Goal: Answer question/provide support: Share knowledge or assist other users

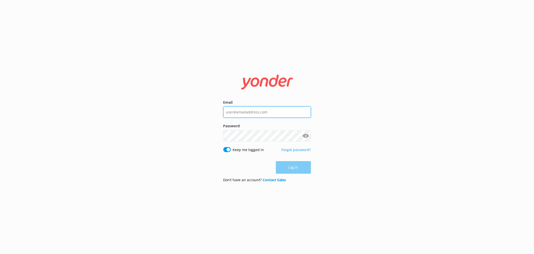
click at [273, 110] on input "Email" at bounding box center [267, 111] width 88 height 11
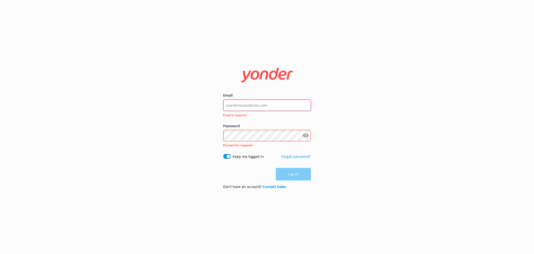
type input "[EMAIL_ADDRESS][DOMAIN_NAME]"
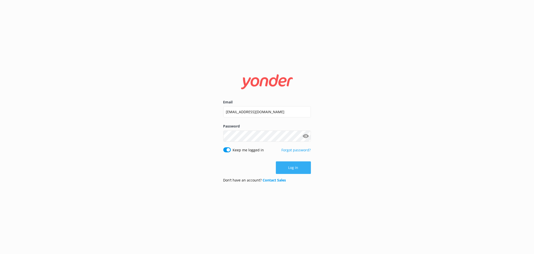
click at [296, 166] on button "Log in" at bounding box center [293, 167] width 35 height 13
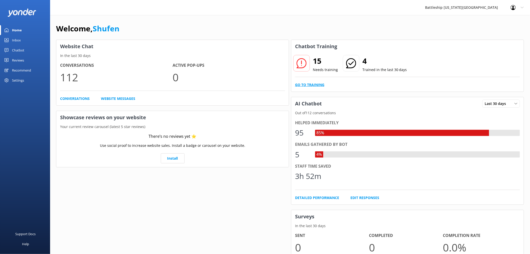
click at [317, 84] on link "Go to Training" at bounding box center [309, 85] width 29 height 6
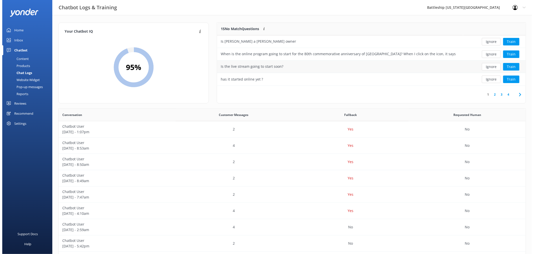
scroll to position [4, 4]
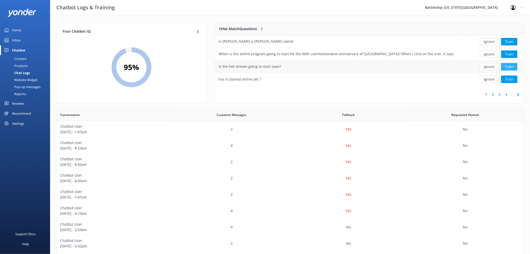
click at [511, 66] on button "Train" at bounding box center [509, 67] width 16 height 8
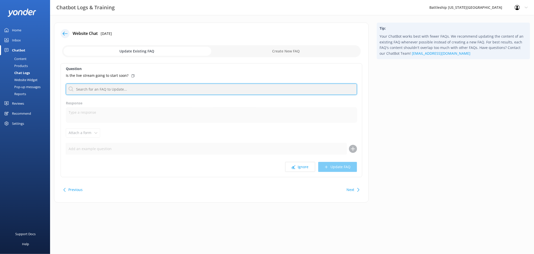
click at [134, 89] on input "text" at bounding box center [211, 88] width 291 height 11
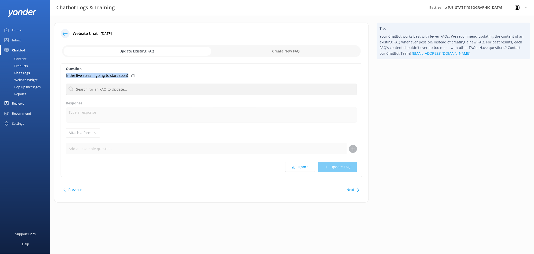
drag, startPoint x: 63, startPoint y: 74, endPoint x: 128, endPoint y: 76, distance: 64.7
click at [128, 76] on div "Question Is the live stream going to start soon? No FAQs available Response Att…" at bounding box center [212, 120] width 302 height 114
copy p "Is the live stream going to start soon?"
click at [293, 50] on input "checkbox" at bounding box center [211, 51] width 299 height 12
checkbox input "true"
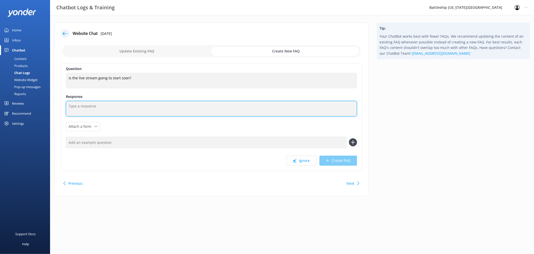
click at [87, 106] on textarea at bounding box center [211, 109] width 291 height 16
paste textarea "Yes! You can watch the livestream now on our YouTube channel: 🔗 Battleship [US_…"
drag, startPoint x: 131, startPoint y: 106, endPoint x: 200, endPoint y: 118, distance: 69.8
click at [132, 106] on textarea "Yes! You can watch the livestream now on our YouTube channel: 🔗 Battleship [US_…" at bounding box center [211, 109] width 291 height 16
click at [160, 111] on textarea "Yes! You can watch the livestream on our YouTube channel: 🔗 Battleship [US_STAT…" at bounding box center [211, 109] width 291 height 16
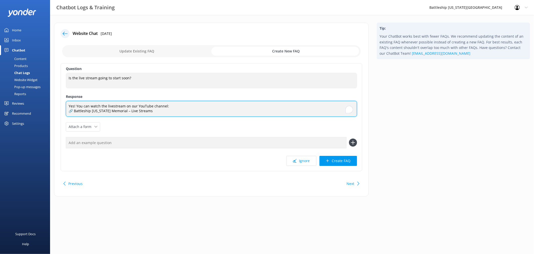
paste textarea "[URL][DOMAIN_NAME]"
type textarea "Yes! You can watch the livestream on our YouTube channel: 🔗 Battleship [US_STAT…"
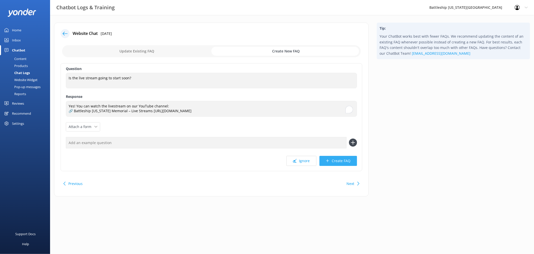
click at [343, 162] on button "Create FAQ" at bounding box center [339, 161] width 38 height 10
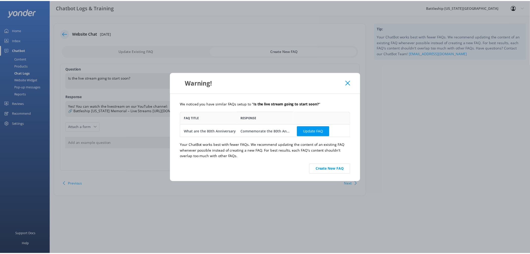
scroll to position [21, 167]
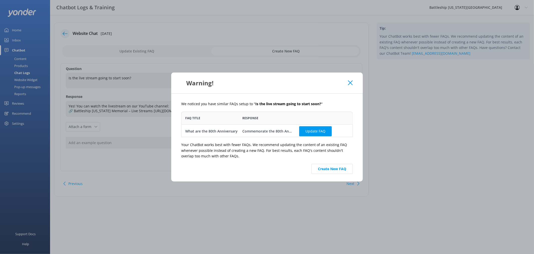
click at [351, 83] on icon at bounding box center [350, 82] width 5 height 5
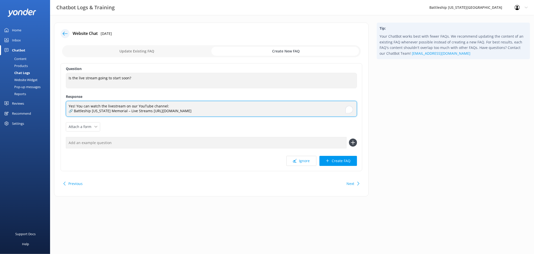
drag, startPoint x: 270, startPoint y: 113, endPoint x: 66, endPoint y: 104, distance: 204.1
click at [66, 104] on textarea "Yes! You can watch the livestream on our YouTube channel: 🔗 Battleship [US_STAT…" at bounding box center [211, 109] width 291 height 16
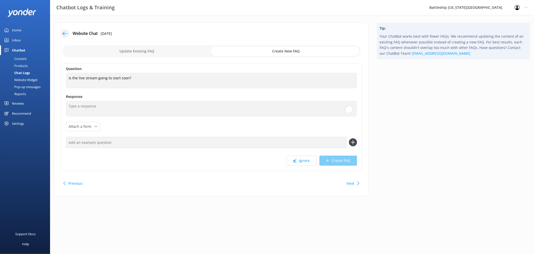
click at [21, 58] on div "Content" at bounding box center [15, 58] width 24 height 7
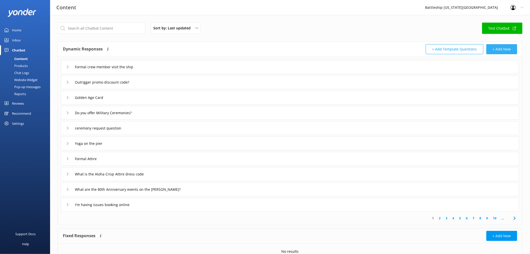
click at [503, 50] on button "+ Add New" at bounding box center [502, 49] width 31 height 10
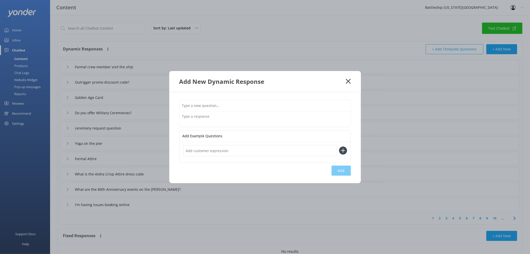
click at [220, 103] on input "text" at bounding box center [265, 105] width 171 height 11
type input "livestream"
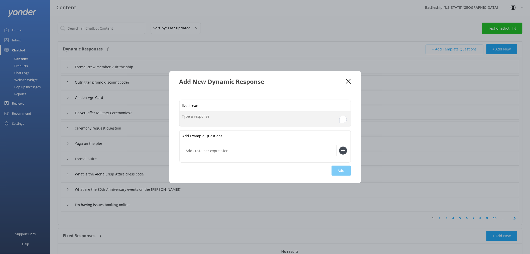
click at [208, 118] on textarea "To enrich screen reader interactions, please activate Accessibility in Grammarl…" at bounding box center [265, 119] width 171 height 16
paste textarea "Yes! You can watch the livestream on our YouTube channel: 🔗 Battleship [US_STAT…"
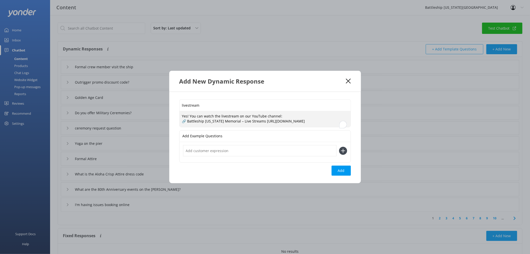
drag, startPoint x: 189, startPoint y: 112, endPoint x: 177, endPoint y: 113, distance: 11.6
click at [177, 113] on div "livestream Yes! You can watch the livestream on our YouTube channel: 🔗 Battlesh…" at bounding box center [265, 137] width 192 height 91
click at [291, 111] on textarea "You can watch the livestream on our YouTube channel: 🔗 Battleship [US_STATE] Me…" at bounding box center [265, 119] width 171 height 16
type textarea "You can watch the livestream on our YouTube channel: 🔗 Battleship [US_STATE] Me…"
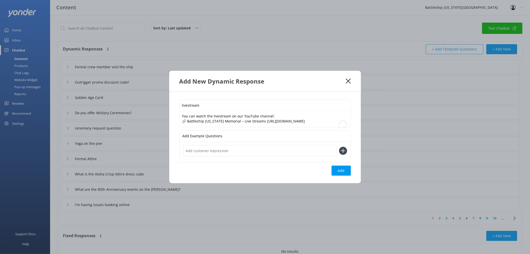
click at [267, 153] on input "text" at bounding box center [260, 150] width 154 height 11
type input "[DATE] livestream"
click at [345, 153] on use at bounding box center [343, 150] width 4 height 4
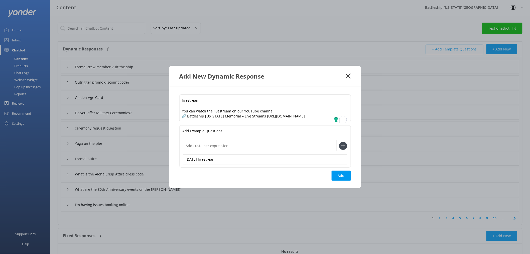
click at [196, 150] on input "text" at bounding box center [260, 145] width 154 height 11
paste input "Is the live stream going to start soon?"
type input "Is the live stream going to start soon?"
click at [344, 149] on icon at bounding box center [343, 146] width 8 height 8
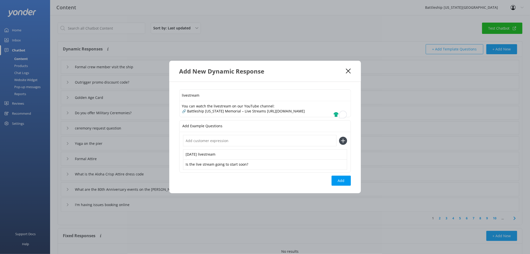
click at [194, 142] on input "text" at bounding box center [260, 140] width 154 height 11
paste input "has it started online yet ?"
click at [192, 142] on input "has it started online yet ?" at bounding box center [260, 140] width 154 height 11
click at [194, 142] on input "has it started online yet ?" at bounding box center [260, 140] width 154 height 11
type input "has livestream started online yet ?"
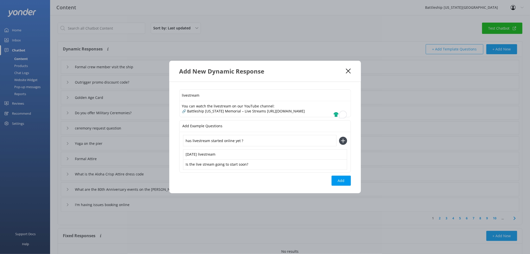
click at [344, 145] on icon at bounding box center [343, 141] width 8 height 8
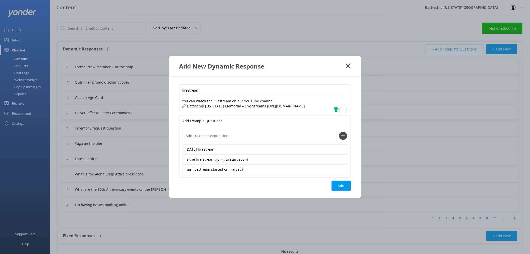
click at [197, 138] on input "text" at bounding box center [260, 135] width 154 height 11
paste input "I am waiting online for the program to start. When is that going to happen?"
type input "I am waiting online for the program to start. When is that going to happen?"
click at [344, 139] on icon at bounding box center [343, 136] width 8 height 8
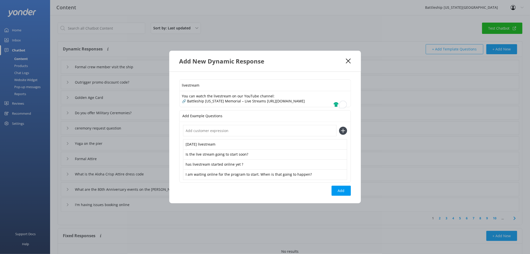
click at [225, 134] on input "text" at bounding box center [260, 130] width 154 height 11
click at [229, 136] on input "Veterans'' day" at bounding box center [260, 130] width 154 height 11
type input "Veterans'' day livestream"
click at [342, 132] on icon at bounding box center [343, 131] width 8 height 8
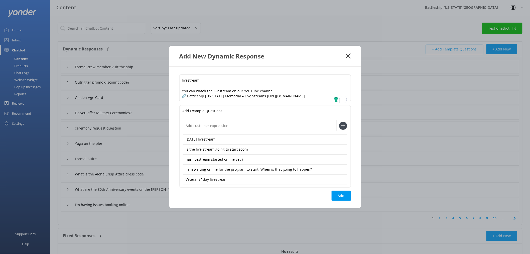
click at [224, 129] on input "text" at bounding box center [260, 125] width 154 height 11
paste input "How can I watch the ceremony [DATE] live on my computer?"
type input "How can I watch the ceremony [DATE] live on my computer?"
drag, startPoint x: 343, startPoint y: 127, endPoint x: 340, endPoint y: 129, distance: 3.4
click at [343, 127] on use at bounding box center [343, 125] width 4 height 4
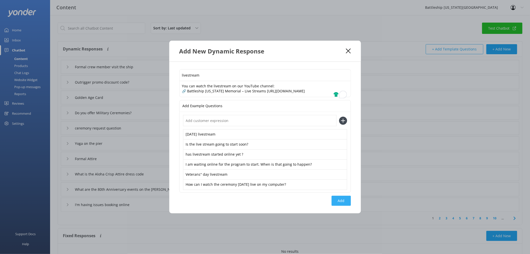
click at [341, 202] on button "Add" at bounding box center [341, 200] width 19 height 10
type input "livestream"
type input "Formal crew member visit the ship"
type input "Outrigger promo discount code?"
type input "Golden Age Card"
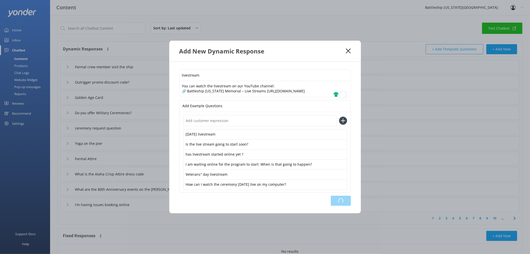
type input "Do you offer Military Ceremonies?"
type input "ceremony request question"
type input "Yoga on the pier"
type input "Formal Attire"
type input "What is the Aloha Crisp Attire dress code"
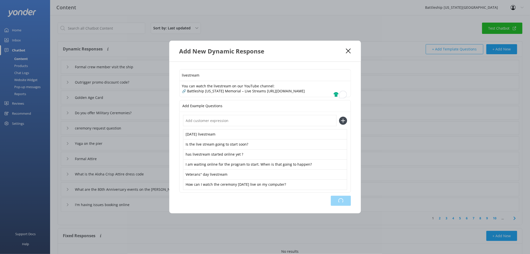
type input "What are the 80th Anniversary events on the [PERSON_NAME]?"
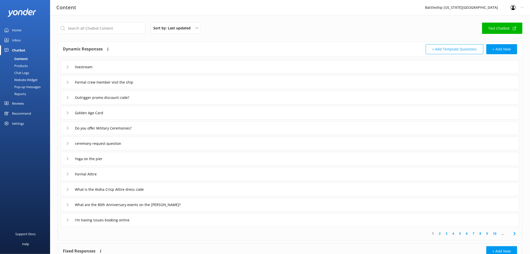
click at [18, 38] on div "Inbox" at bounding box center [16, 40] width 9 height 10
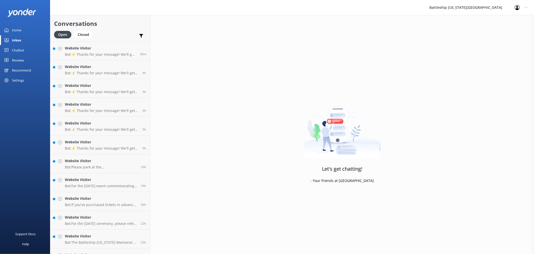
click at [18, 30] on div "Home" at bounding box center [16, 30] width 9 height 10
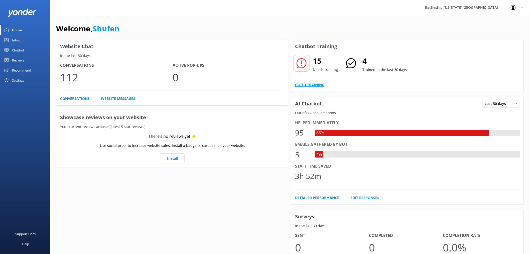
click at [316, 84] on link "Go to Training" at bounding box center [309, 85] width 29 height 6
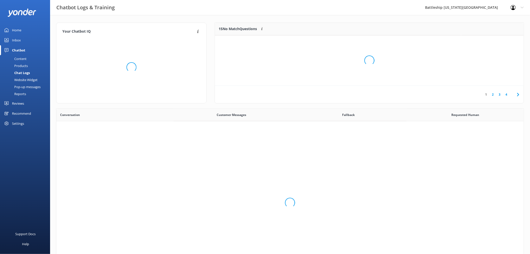
scroll to position [171, 464]
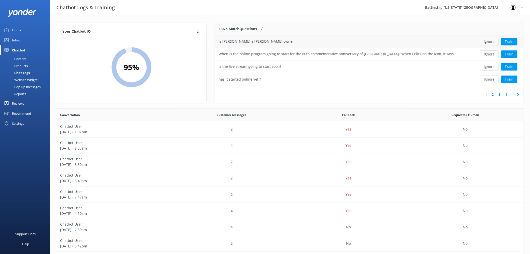
click at [491, 43] on button "Ignore" at bounding box center [489, 42] width 19 height 8
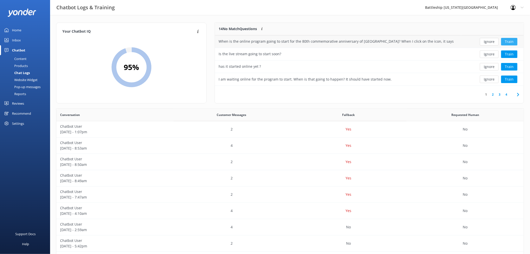
click at [509, 43] on button "Train" at bounding box center [509, 42] width 16 height 8
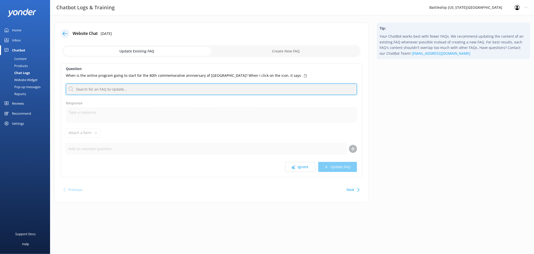
click at [124, 88] on input "text" at bounding box center [211, 88] width 291 height 11
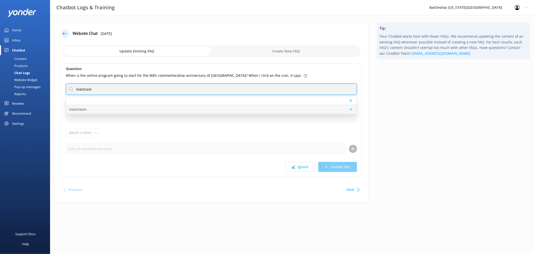
type input "livestram"
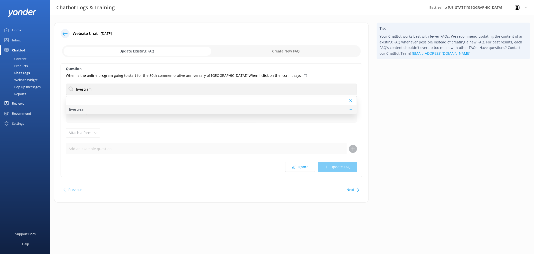
click at [81, 110] on p "livestream" at bounding box center [78, 109] width 18 height 6
type textarea "You can watch the livestream on our YouTube channel: 🔗 Battleship [US_STATE] Me…"
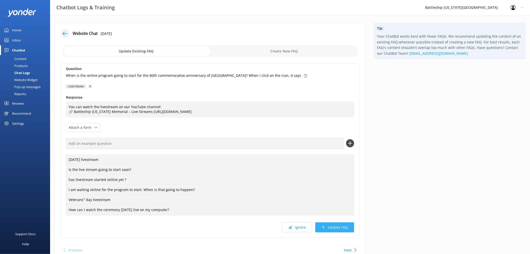
click at [337, 228] on button "Update FAQ" at bounding box center [334, 227] width 39 height 10
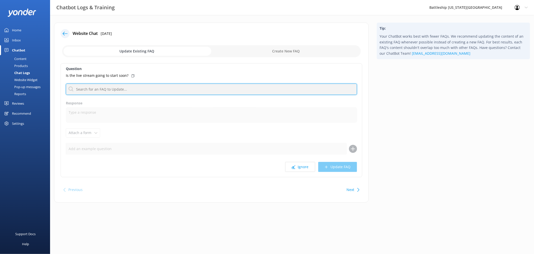
click at [107, 88] on input "text" at bounding box center [211, 88] width 291 height 11
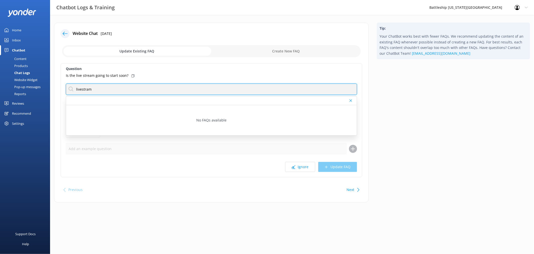
click at [84, 89] on input "livestram" at bounding box center [211, 88] width 291 height 11
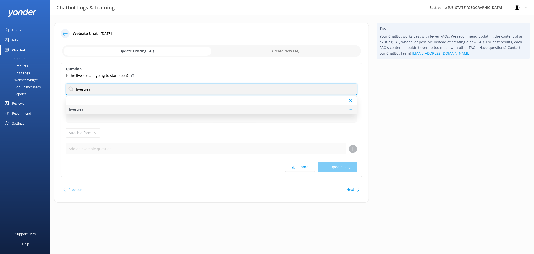
type input "livestream"
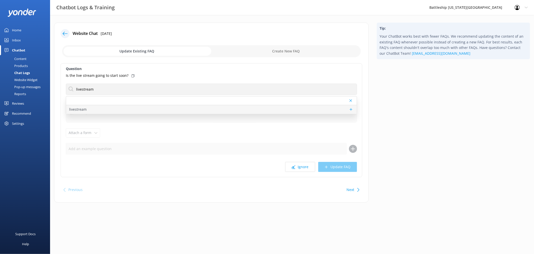
click at [79, 109] on p "livestream" at bounding box center [78, 109] width 18 height 6
type textarea "You can watch the livestream on our YouTube channel: 🔗 Battleship [US_STATE] Me…"
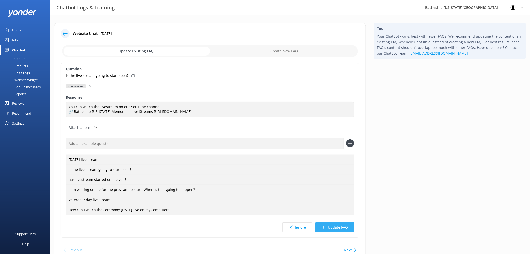
click at [344, 229] on button "Update FAQ" at bounding box center [334, 227] width 39 height 10
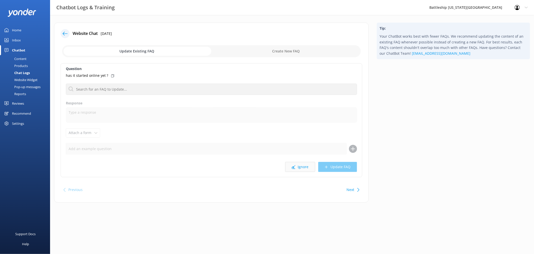
click at [302, 168] on button "Ignore" at bounding box center [300, 167] width 30 height 10
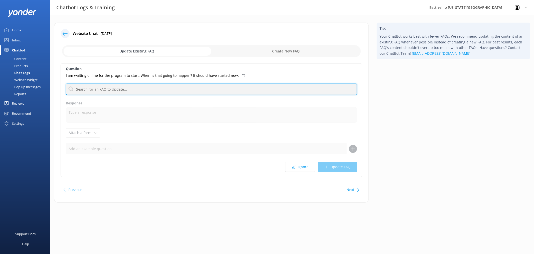
click at [128, 89] on input "text" at bounding box center [211, 88] width 291 height 11
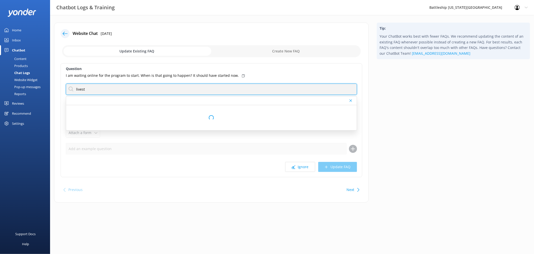
type input "livestream"
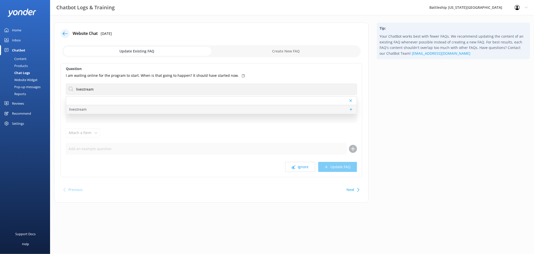
click at [84, 110] on p "livestream" at bounding box center [78, 109] width 18 height 6
type textarea "You can watch the livestream on our YouTube channel: 🔗 Battleship [US_STATE] Me…"
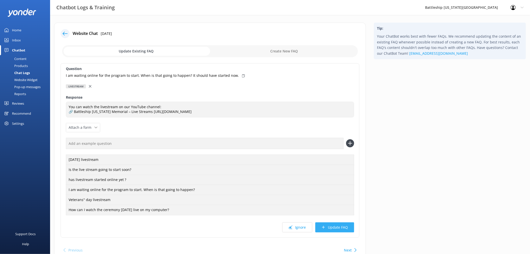
click at [339, 227] on button "Update FAQ" at bounding box center [334, 227] width 39 height 10
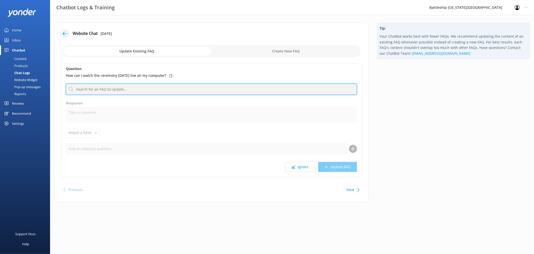
click at [140, 87] on input "text" at bounding box center [211, 88] width 291 height 11
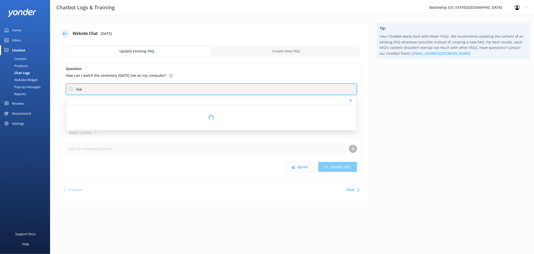
type input "livestream"
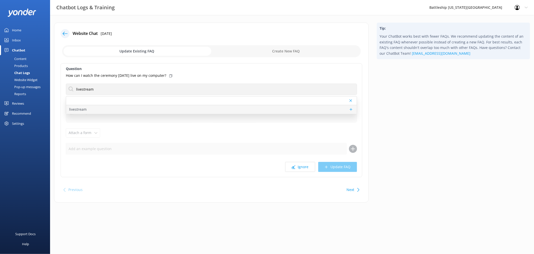
click at [77, 110] on p "livestream" at bounding box center [78, 109] width 18 height 6
type textarea "You can watch the livestream on our YouTube channel: 🔗 Battleship [US_STATE] Me…"
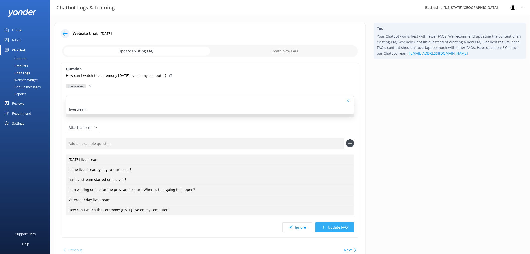
click at [337, 227] on button "Update FAQ" at bounding box center [334, 227] width 39 height 10
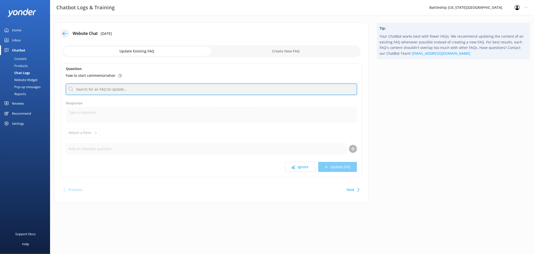
click at [108, 88] on input "text" at bounding box center [211, 88] width 291 height 11
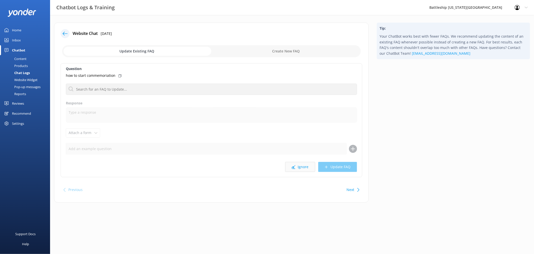
click at [302, 167] on button "Ignore" at bounding box center [300, 167] width 30 height 10
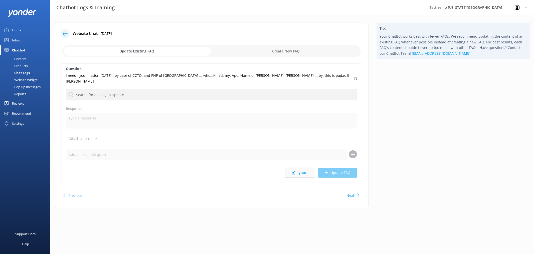
click at [305, 168] on button "Ignore" at bounding box center [300, 172] width 30 height 10
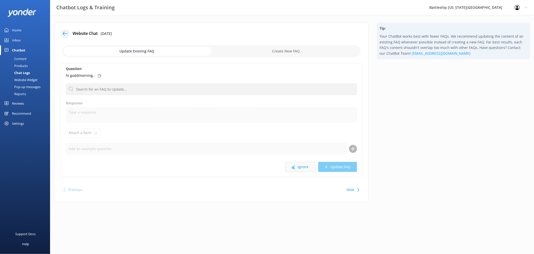
click at [305, 169] on button "Ignore" at bounding box center [300, 167] width 30 height 10
click at [305, 168] on button "Ignore" at bounding box center [300, 167] width 30 height 10
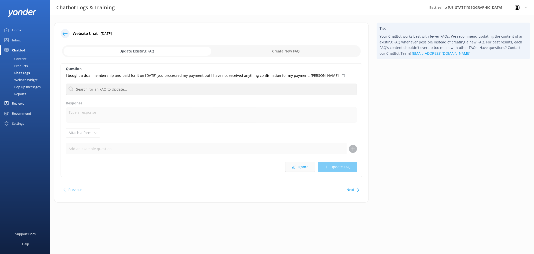
click at [307, 168] on button "Ignore" at bounding box center [300, 167] width 30 height 10
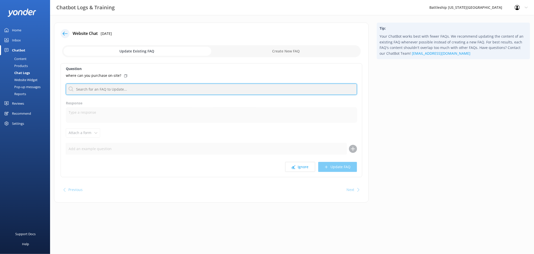
click at [122, 88] on input "text" at bounding box center [211, 88] width 291 height 11
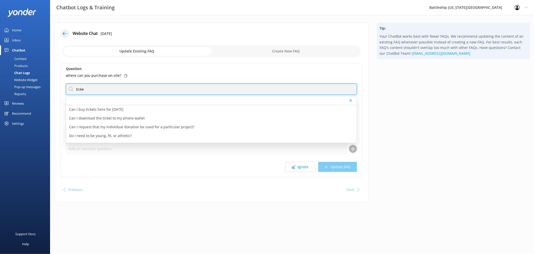
type input "ticket"
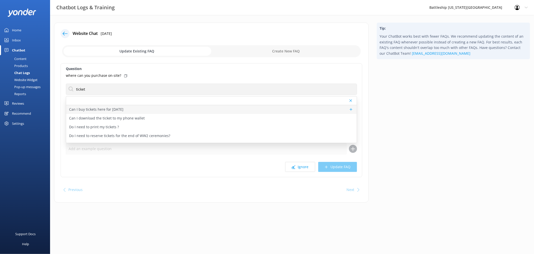
click at [124, 108] on p "Can I buy tickets here for [DATE]" at bounding box center [96, 109] width 54 height 6
type textarea "You can purchase tickets for [DATE]. However, since we do not have capacity res…"
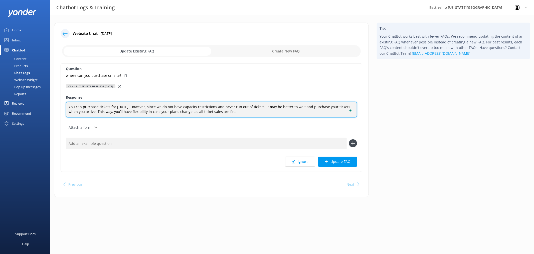
click at [241, 114] on textarea "You can purchase tickets for [DATE]. However, since we do not have capacity res…" at bounding box center [211, 109] width 291 height 16
drag, startPoint x: 240, startPoint y: 111, endPoint x: 66, endPoint y: 108, distance: 174.2
click at [66, 108] on textarea "You can purchase tickets for [DATE]. However, since we do not have capacity res…" at bounding box center [211, 109] width 291 height 16
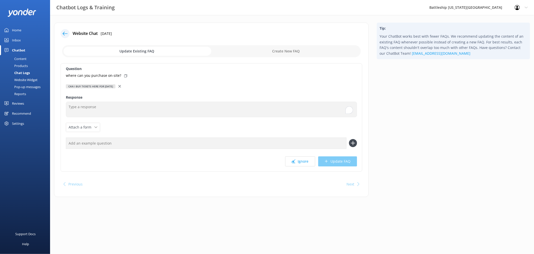
click at [121, 85] on icon at bounding box center [120, 86] width 3 height 3
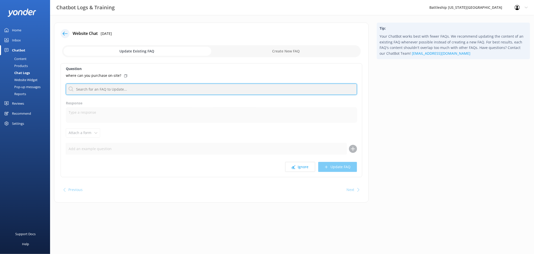
click at [96, 90] on input "text" at bounding box center [211, 88] width 291 height 11
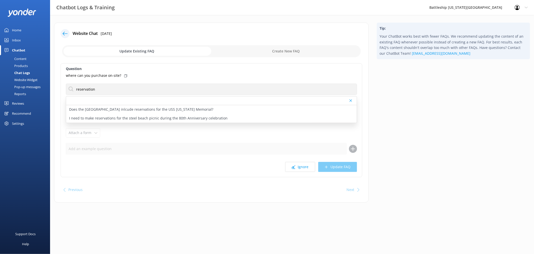
click at [352, 99] on icon at bounding box center [351, 100] width 3 height 3
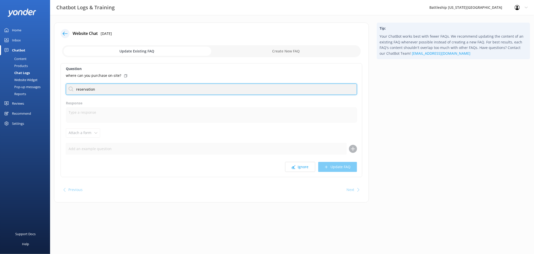
click at [177, 91] on input "reservation" at bounding box center [211, 88] width 291 height 11
type input "r"
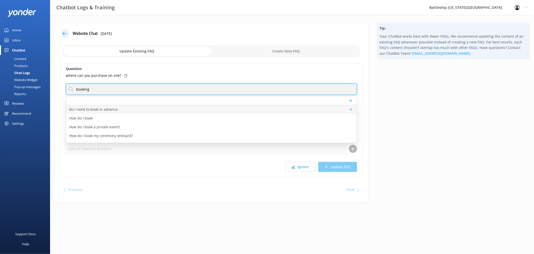
type input "booking"
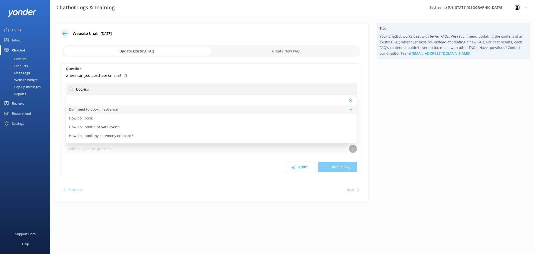
click at [83, 109] on p "Do I need to book in advance" at bounding box center [93, 109] width 49 height 6
type textarea "To avoid disappointment and save time, it's highly recommended to reserve ticke…"
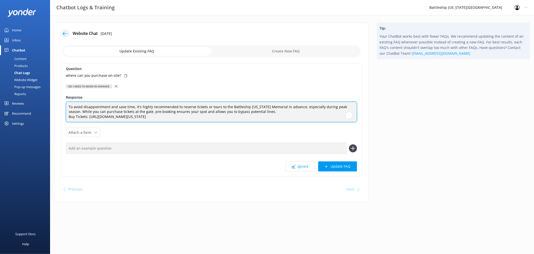
drag, startPoint x: 226, startPoint y: 117, endPoint x: 66, endPoint y: 105, distance: 160.6
click at [66, 105] on textarea "To avoid disappointment and save time, it's highly recommended to reserve ticke…" at bounding box center [211, 111] width 291 height 21
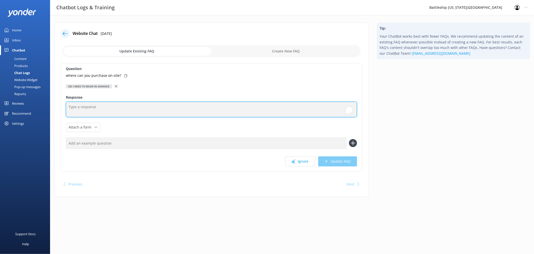
click at [117, 106] on textarea "To enrich screen reader interactions, please activate Accessibility in Grammarl…" at bounding box center [211, 109] width 291 height 16
click at [86, 105] on textarea "To enrich screen reader interactions, please activate Accessibility in Grammarl…" at bounding box center [211, 109] width 291 height 16
paste textarea "The Battleship [US_STATE] Memorial is located on an active U.S. Navy base. It c…"
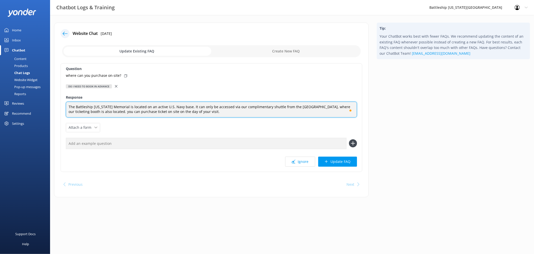
type textarea "The Battleship [US_STATE] Memorial is located on an active U.S. Navy base. It c…"
drag, startPoint x: 254, startPoint y: 112, endPoint x: 66, endPoint y: 107, distance: 188.2
click at [66, 107] on textarea "The Battleship [US_STATE] Memorial is located on an active U.S. Navy base. It c…" at bounding box center [211, 109] width 291 height 16
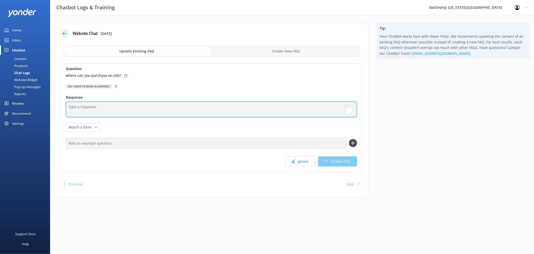
paste textarea "The Battleship [US_STATE] Memorial is located on an active U.S. Navy base and i…"
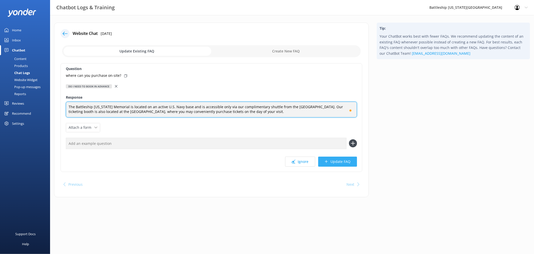
type textarea "The Battleship [US_STATE] Memorial is located on an active U.S. Navy base and i…"
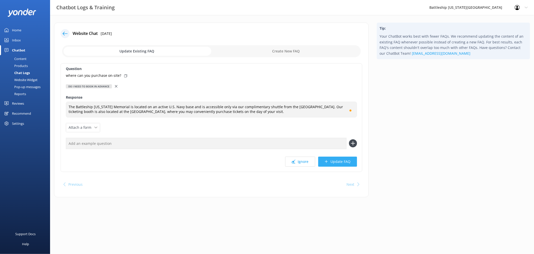
click at [346, 162] on button "Update FAQ" at bounding box center [337, 161] width 39 height 10
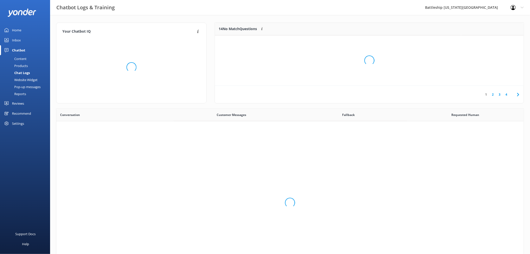
scroll to position [171, 464]
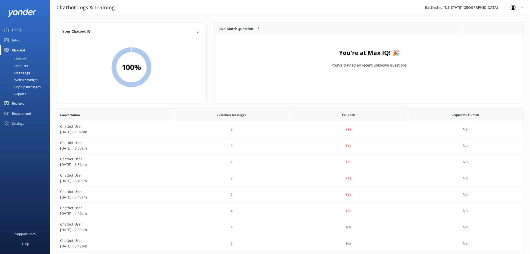
click at [19, 41] on div "Inbox" at bounding box center [16, 40] width 9 height 10
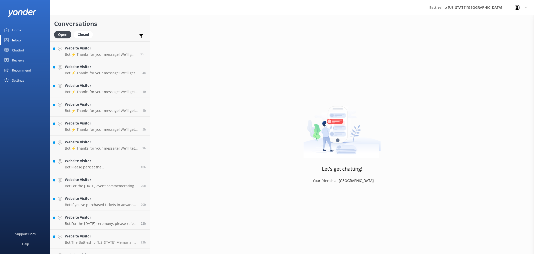
click at [19, 31] on div "Home" at bounding box center [16, 30] width 9 height 10
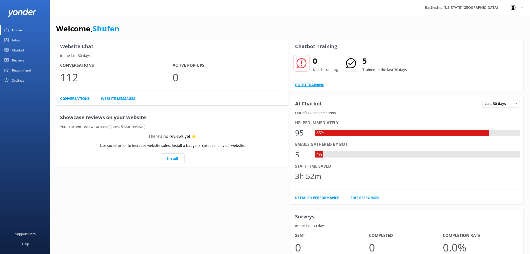
click at [315, 85] on link "Go to Training" at bounding box center [309, 85] width 29 height 6
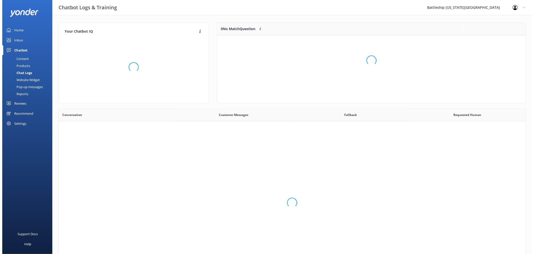
scroll to position [171, 464]
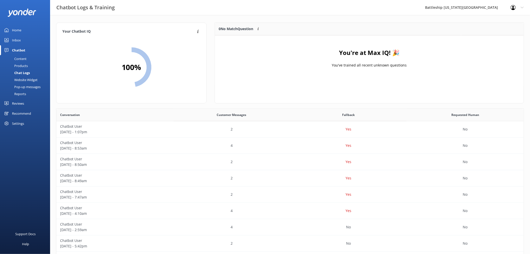
click at [20, 39] on div "Inbox" at bounding box center [16, 40] width 9 height 10
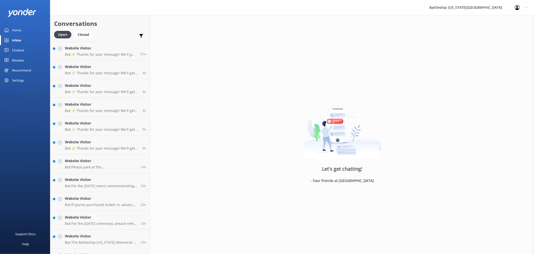
click at [18, 31] on div "Home" at bounding box center [16, 30] width 9 height 10
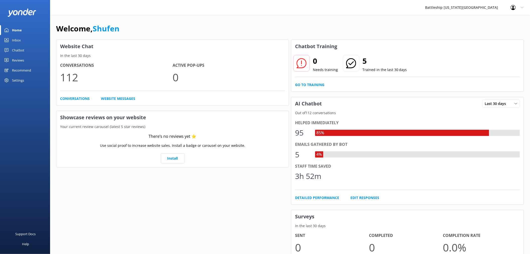
click at [18, 31] on div "Home" at bounding box center [17, 30] width 10 height 10
click at [19, 50] on div "Chatbot" at bounding box center [18, 50] width 12 height 10
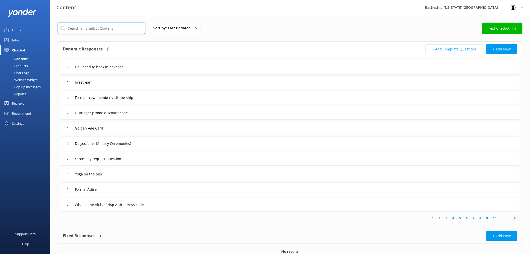
click at [115, 28] on input "text" at bounding box center [102, 28] width 88 height 11
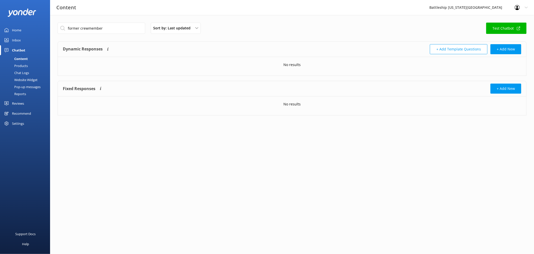
click at [125, 60] on div "No results" at bounding box center [292, 65] width 469 height 16
click at [118, 29] on input "former crewmember" at bounding box center [102, 28] width 88 height 11
drag, startPoint x: 80, startPoint y: 29, endPoint x: 50, endPoint y: 29, distance: 30.8
click at [50, 29] on div "Content Battleship [US_STATE] Memorial Profile Settings Logout Home Inbox Chatb…" at bounding box center [267, 72] width 534 height 115
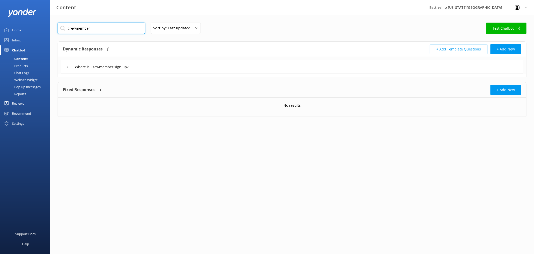
click at [113, 28] on input "crewmember" at bounding box center [102, 28] width 88 height 11
click at [81, 67] on input "Where is Crewmember sign up?" at bounding box center [103, 67] width 62 height 8
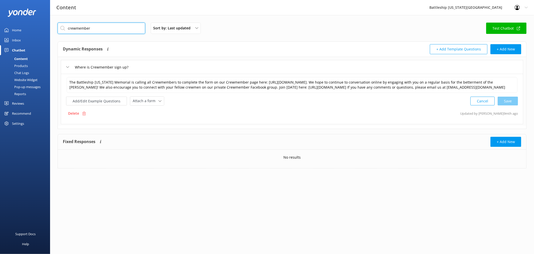
click at [95, 29] on input "crewmember" at bounding box center [102, 28] width 88 height 11
type input "c"
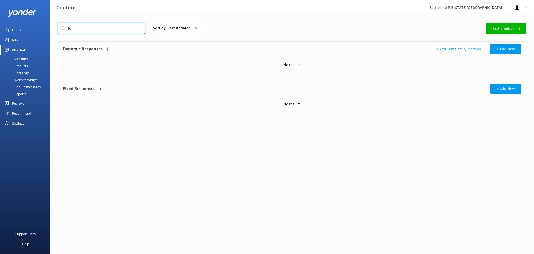
type input "f"
type input "c"
type input "sail"
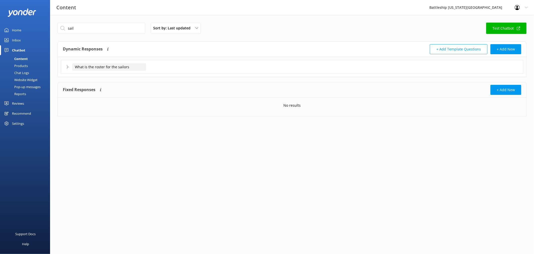
click at [113, 67] on input "What is the roster for the sailors" at bounding box center [109, 67] width 74 height 8
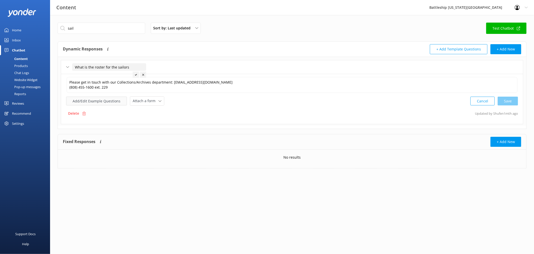
click at [96, 100] on button "Add/Edit Example Questions" at bounding box center [96, 100] width 61 height 9
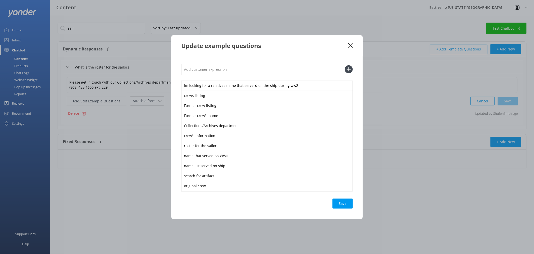
click at [201, 71] on input "text" at bounding box center [261, 69] width 161 height 11
paste input "plank owner"
type input "plank owner"
click at [345, 204] on button "Save" at bounding box center [343, 203] width 20 height 10
click at [344, 204] on div "Save" at bounding box center [343, 203] width 20 height 10
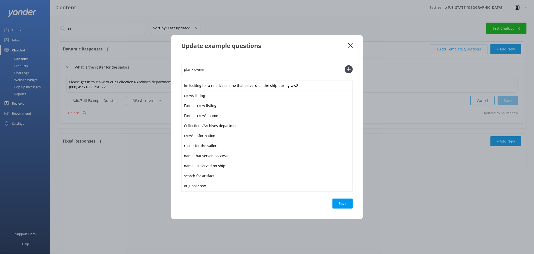
click at [348, 68] on icon at bounding box center [349, 69] width 8 height 8
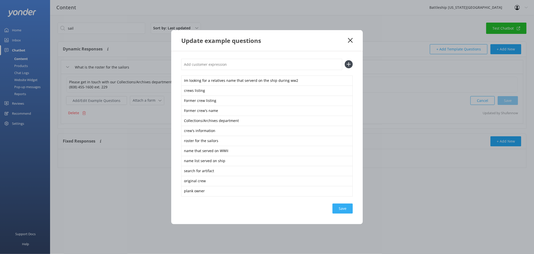
click at [347, 207] on div "Save" at bounding box center [343, 208] width 20 height 10
click at [351, 39] on icon at bounding box center [350, 40] width 5 height 5
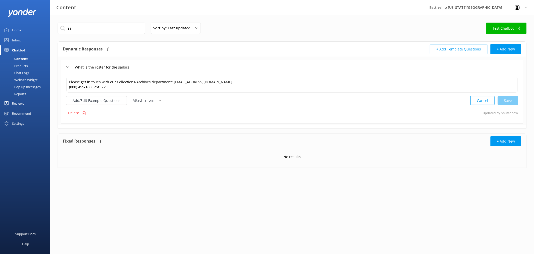
click at [17, 41] on div "Inbox" at bounding box center [16, 40] width 9 height 10
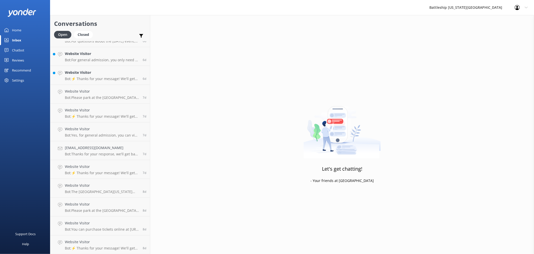
scroll to position [407, 0]
click at [95, 171] on p "Bot: ⚡ Thanks for your message! We'll get back to you as soon as we can. In the…" at bounding box center [102, 173] width 74 height 5
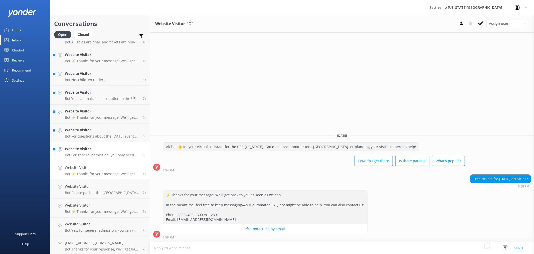
click at [88, 152] on div "Website Visitor Bot: For general admission, you only need to reserve a date, no…" at bounding box center [102, 151] width 74 height 11
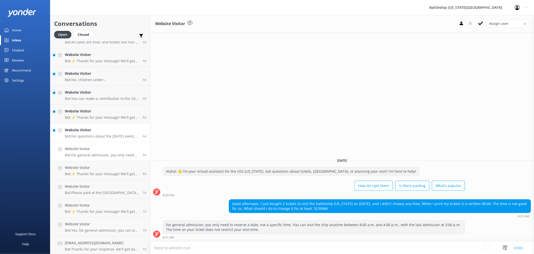
click at [94, 134] on p "Bot: For questions about the [DATE] event, you can email [EMAIL_ADDRESS][DOMAIN…" at bounding box center [102, 136] width 74 height 5
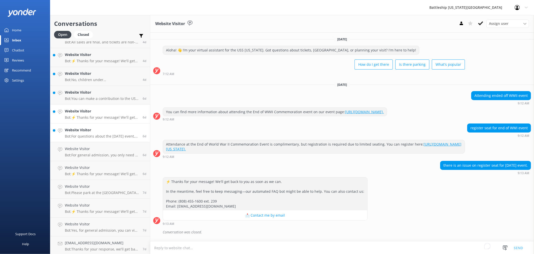
click at [99, 116] on p "Bot: ⚡ Thanks for your message! We'll get back to you as soon as we can. In the…" at bounding box center [102, 117] width 74 height 5
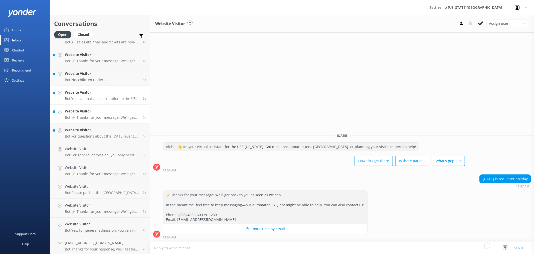
click at [104, 94] on h4 "Website Visitor" at bounding box center [102, 92] width 74 height 6
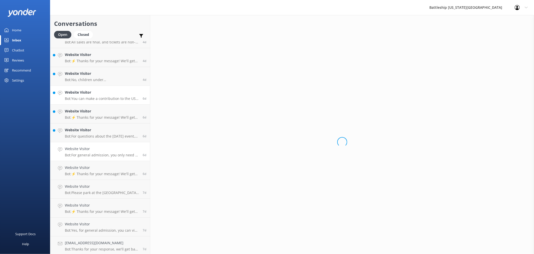
scroll to position [379, 0]
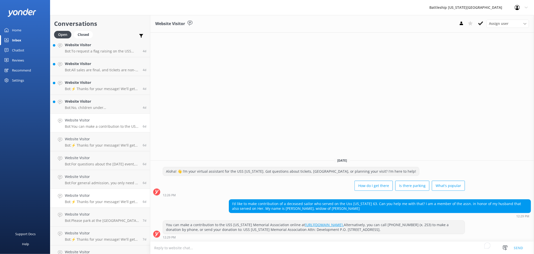
click at [107, 201] on p "Bot: ⚡ Thanks for your message! We'll get back to you as soon as we can. In the…" at bounding box center [102, 201] width 74 height 5
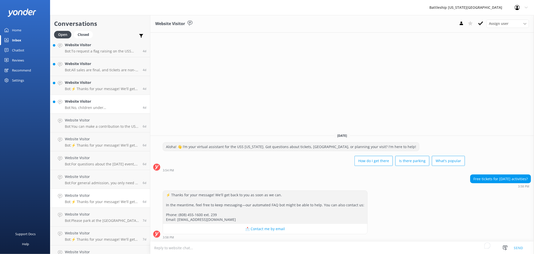
click at [110, 101] on h4 "Website Visitor" at bounding box center [102, 101] width 74 height 6
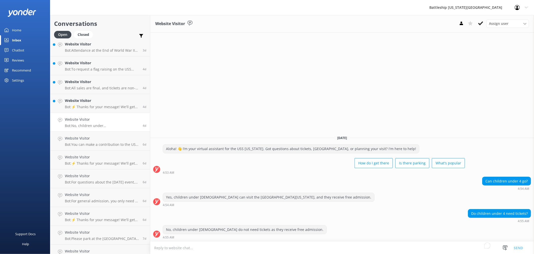
scroll to position [351, 0]
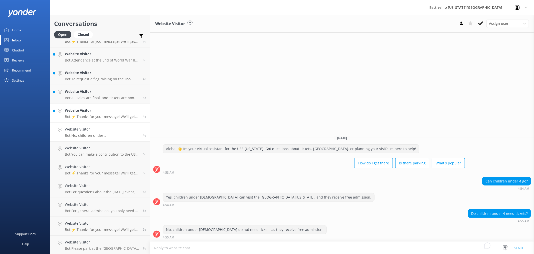
click at [101, 112] on h4 "Website Visitor" at bounding box center [102, 110] width 74 height 6
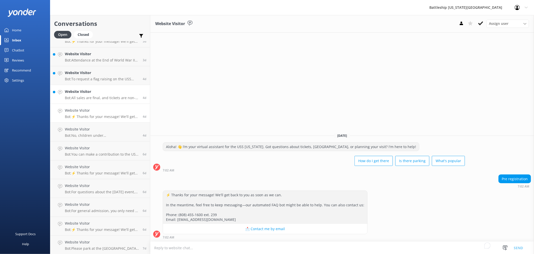
click at [102, 94] on h4 "Website Visitor" at bounding box center [102, 92] width 74 height 6
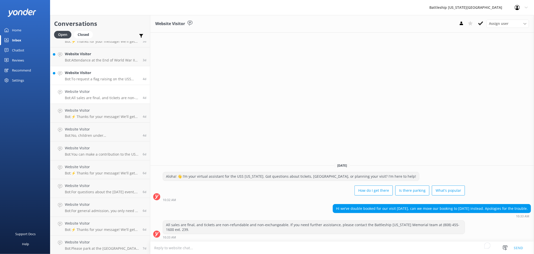
click at [106, 77] on p "Bot: To request a flag raising on the USS [US_STATE], you can fill out the Flag…" at bounding box center [102, 79] width 74 height 5
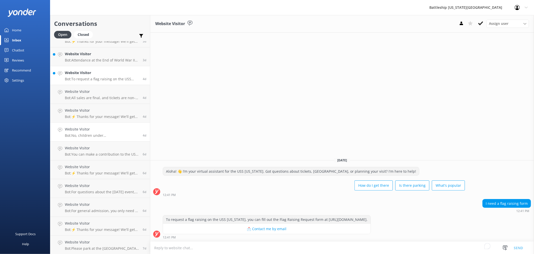
scroll to position [323, 0]
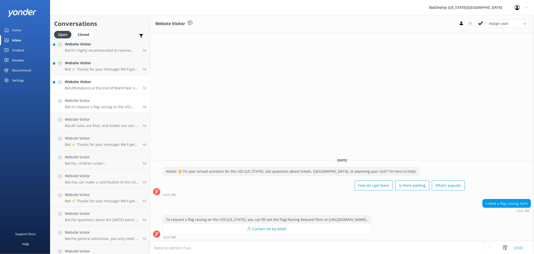
click at [96, 85] on div "Website Visitor Bot: Attendance at the End of World War II Commemoration Event …" at bounding box center [102, 84] width 74 height 11
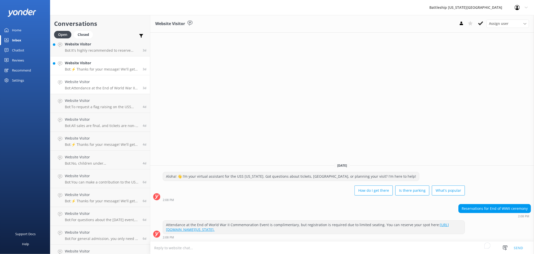
click at [111, 63] on h4 "Website Visitor" at bounding box center [102, 63] width 74 height 6
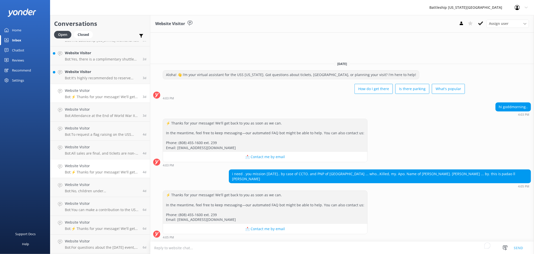
scroll to position [295, 0]
click at [82, 78] on p "Bot: It's highly recommended to reserve tickets or tours to the Battleship [US_…" at bounding box center [102, 78] width 74 height 5
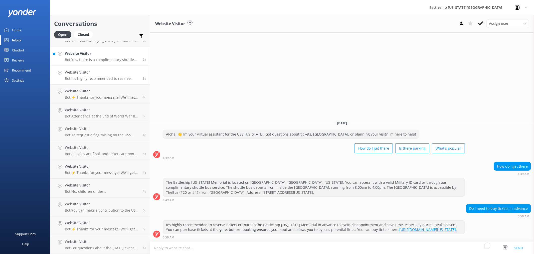
scroll to position [267, 0]
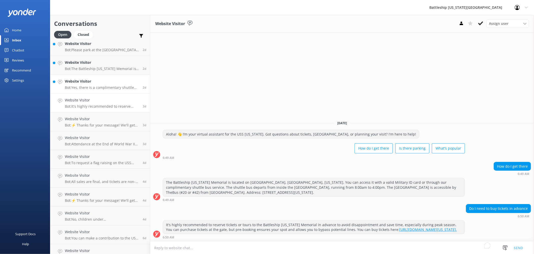
click at [104, 85] on p "Bot: Yes, there is a complimentary shuttle available from the [GEOGRAPHIC_DATA]…" at bounding box center [102, 87] width 74 height 5
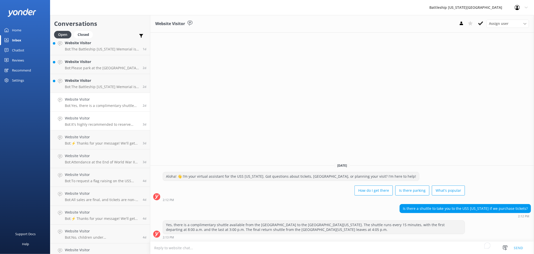
scroll to position [240, 0]
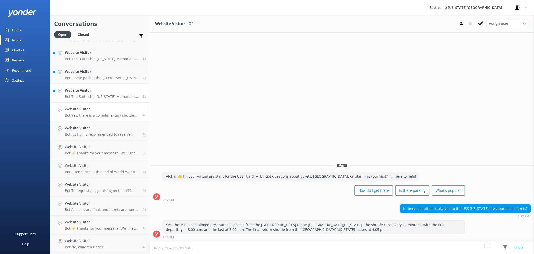
click at [103, 96] on p "Bot: The Battleship [US_STATE] Memorial is located on [GEOGRAPHIC_DATA], [GEOGR…" at bounding box center [102, 96] width 74 height 5
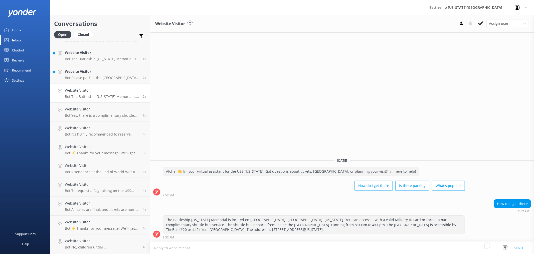
scroll to position [212, 0]
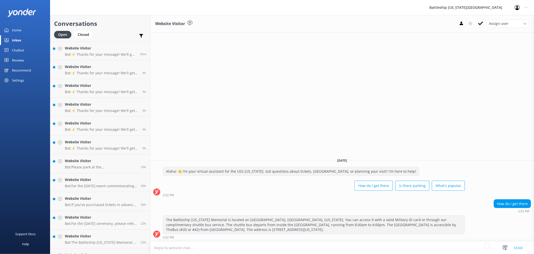
scroll to position [212, 0]
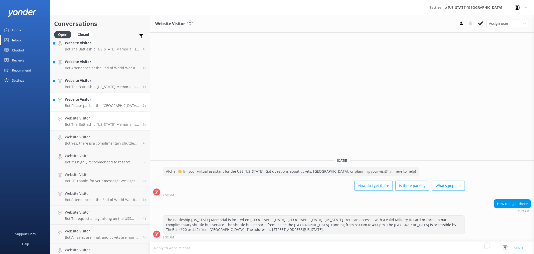
click at [96, 104] on p "Bot: Please park at the [GEOGRAPHIC_DATA] parking lot, which has a fee of $7, a…" at bounding box center [102, 105] width 74 height 5
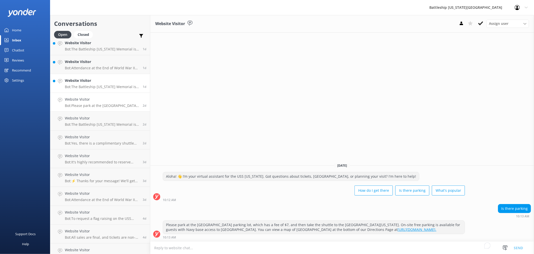
click at [90, 87] on p "Bot: The Battleship [US_STATE] Memorial is located on [GEOGRAPHIC_DATA], [GEOGR…" at bounding box center [102, 86] width 74 height 5
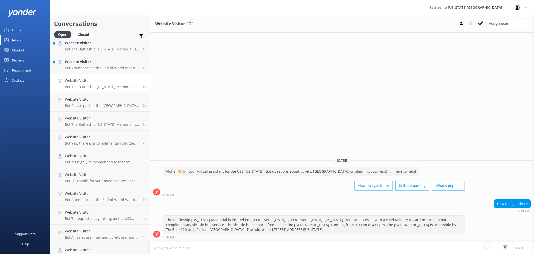
click at [19, 48] on div "Chatbot" at bounding box center [18, 50] width 12 height 10
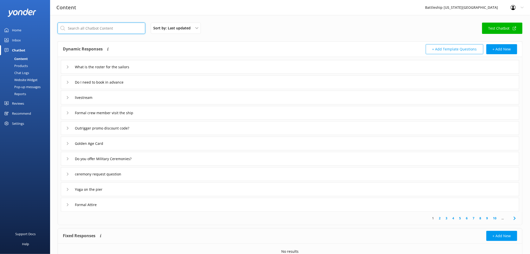
click at [98, 29] on input "text" at bounding box center [102, 28] width 88 height 11
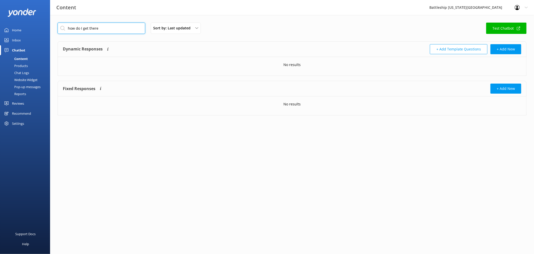
click at [126, 28] on input "how do I get there" at bounding box center [102, 28] width 88 height 11
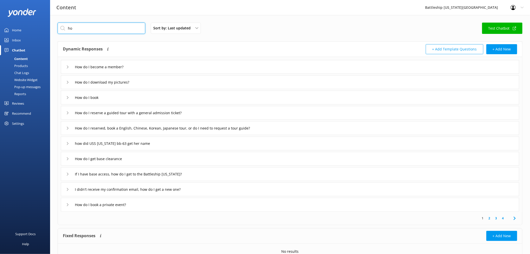
type input "h"
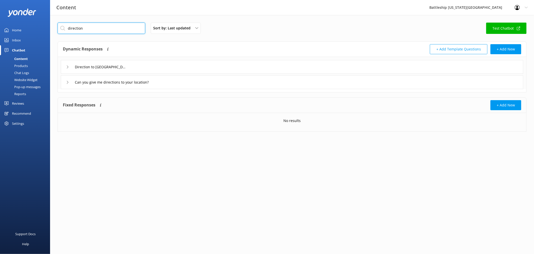
type input "direction"
click at [69, 67] on icon at bounding box center [67, 66] width 3 height 3
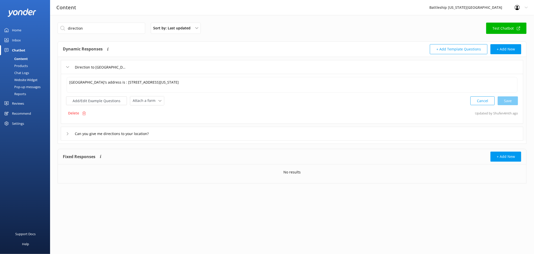
click at [67, 67] on icon at bounding box center [67, 66] width 3 height 3
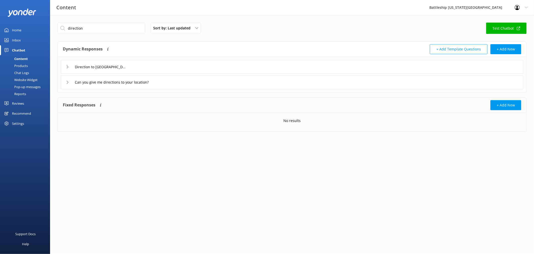
click at [65, 81] on div "Can you give me directions to your location?" at bounding box center [292, 82] width 463 height 14
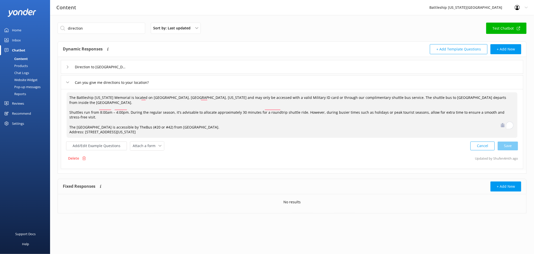
drag, startPoint x: 147, startPoint y: 128, endPoint x: 68, endPoint y: 96, distance: 85.3
click at [68, 96] on textarea "The Battleship Missouri Memorial is located on Pearl Harbor, Ford Island, Hawai…" at bounding box center [292, 114] width 451 height 45
click at [133, 105] on textarea "The Battleship Missouri Memorial is located on Pearl Harbor, Ford Island, Hawai…" at bounding box center [292, 114] width 451 height 45
click at [69, 105] on textarea "The Battleship Missouri Memorial is located on Pearl Harbor, Ford Island, Hawai…" at bounding box center [292, 114] width 451 height 45
click at [144, 127] on textarea "The Battleship Missouri Memorial is located on Pearl Harbor, Ford Island, Hawai…" at bounding box center [292, 114] width 451 height 45
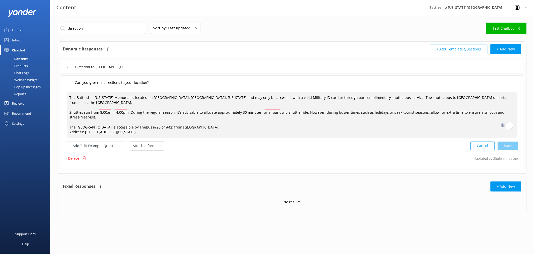
drag, startPoint x: 508, startPoint y: 98, endPoint x: 62, endPoint y: 92, distance: 446.0
click at [62, 92] on div "The Battleship Missouri Memorial is located on Pearl Harbor, Ford Island, Hawai…" at bounding box center [292, 129] width 463 height 80
paste textarea "an active U.S. Navy base. It can only be accessed via our complimentary shuttle…"
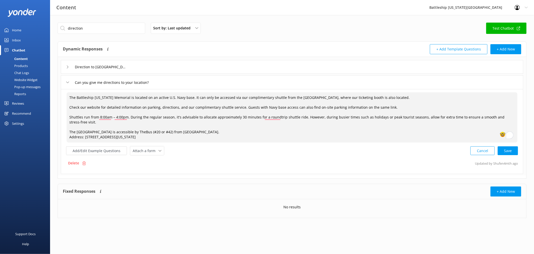
paste textarea "https://ussmissouri.org/visit/directions"
click at [509, 152] on div "Cancel Loading.." at bounding box center [494, 149] width 47 height 9
click at [104, 151] on button "Add/Edit Example Questions" at bounding box center [96, 150] width 61 height 9
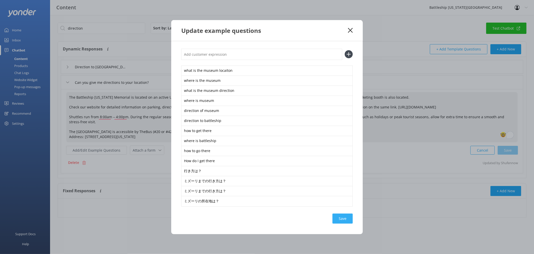
type textarea "The Battleship Missouri Memorial is located on an active U.S. Navy base. It can…"
click at [344, 219] on div "Loading.." at bounding box center [343, 218] width 20 height 10
click at [211, 56] on input "text" at bounding box center [261, 54] width 161 height 11
click at [351, 30] on use at bounding box center [350, 30] width 5 height 5
